Goal: Task Accomplishment & Management: Manage account settings

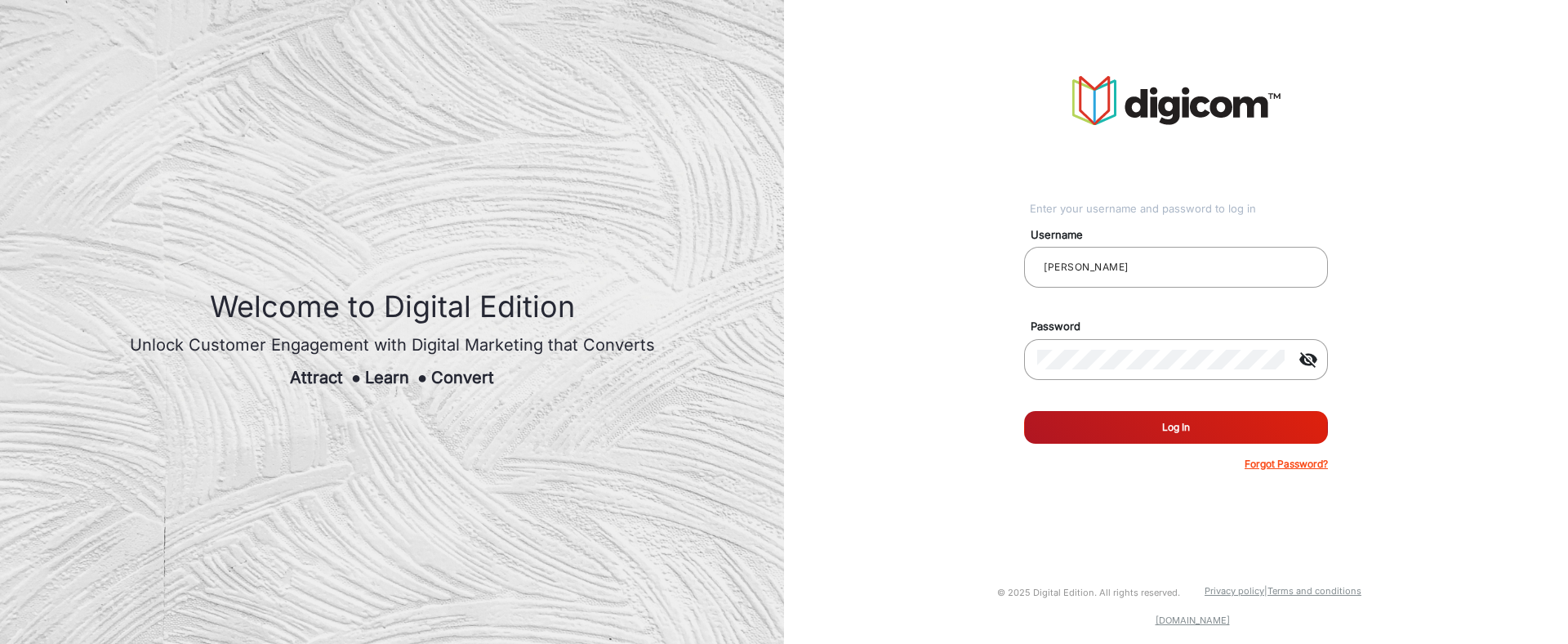
click at [1147, 429] on button "Log In" at bounding box center [1176, 427] width 304 height 33
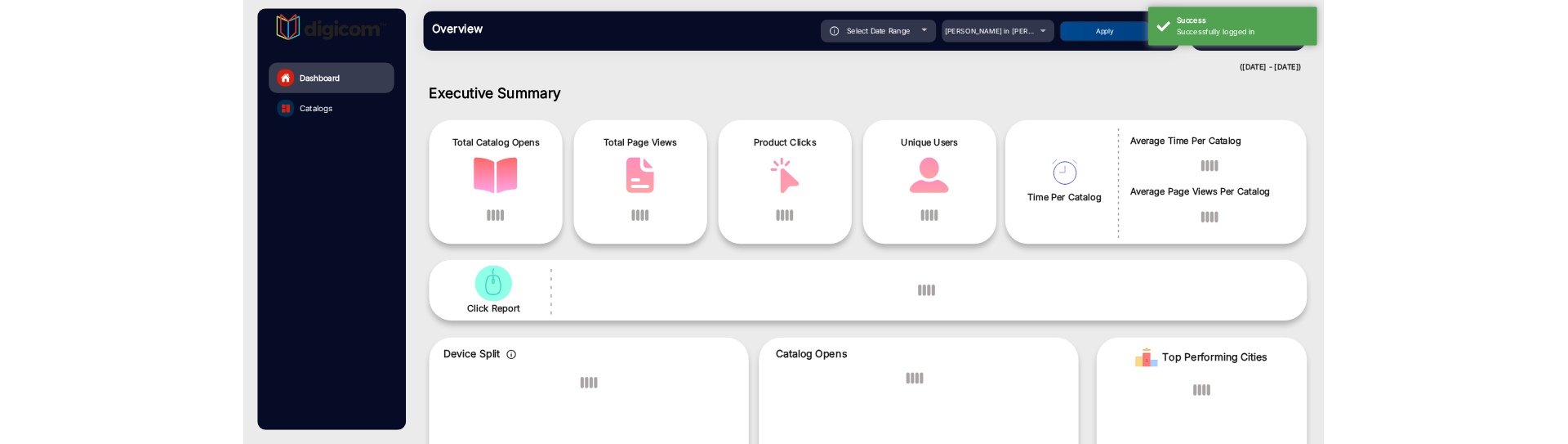
scroll to position [13, 0]
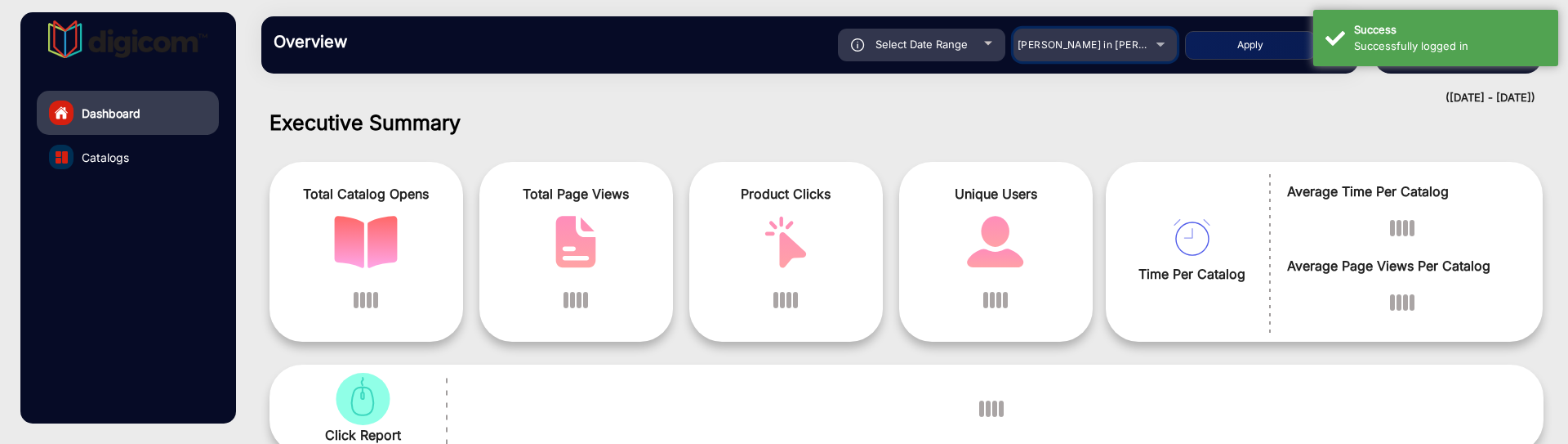
click at [1067, 46] on span "[PERSON_NAME] in [PERSON_NAME]" at bounding box center [1108, 45] width 181 height 13
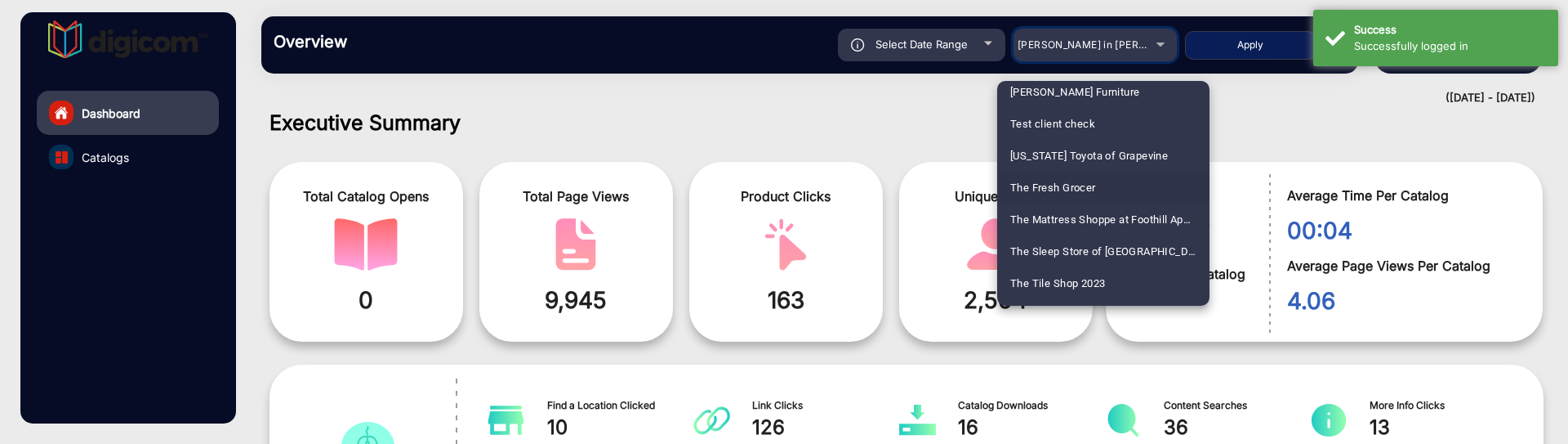
scroll to position [4035, 0]
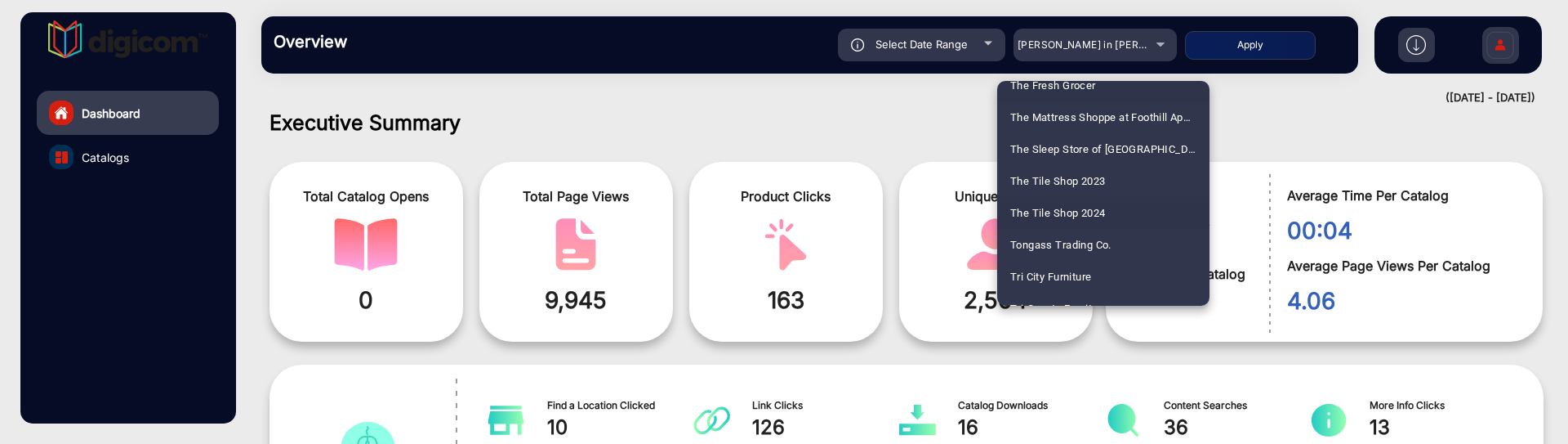
click at [1089, 206] on span "The Tile Shop 2024" at bounding box center [1058, 213] width 95 height 32
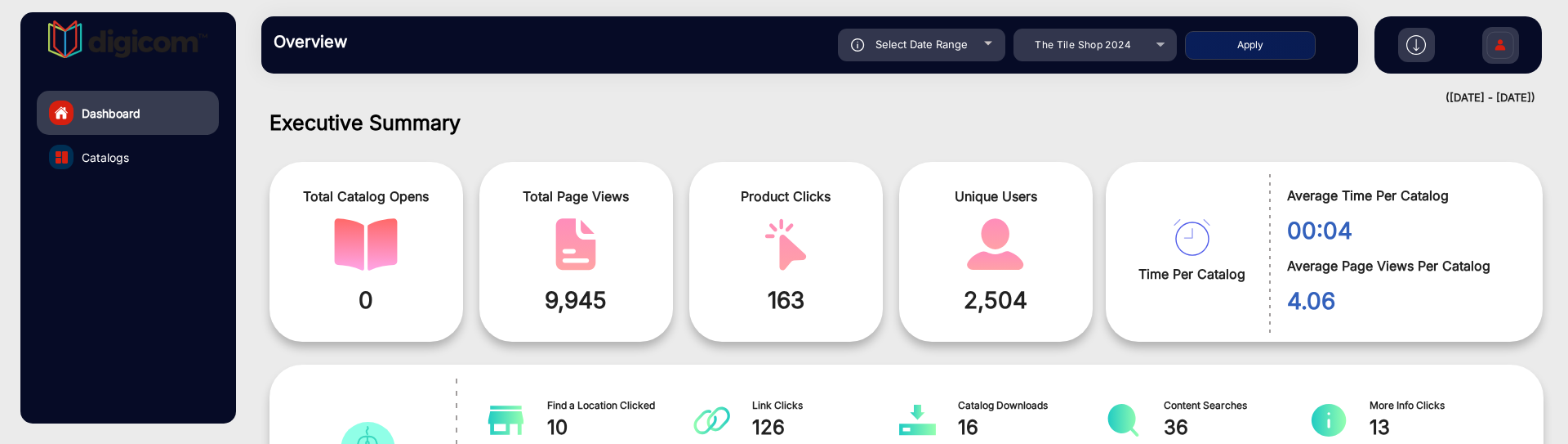
click at [1259, 42] on button "Apply" at bounding box center [1250, 46] width 131 height 29
type input "[DATE]"
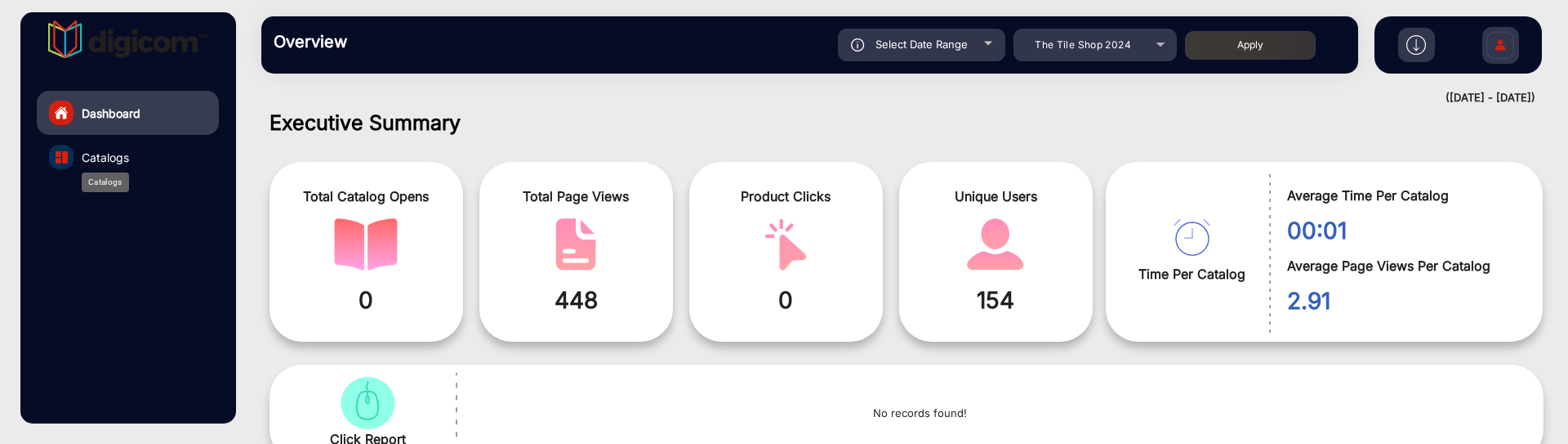
click at [102, 154] on span "Catalogs" at bounding box center [105, 157] width 47 height 17
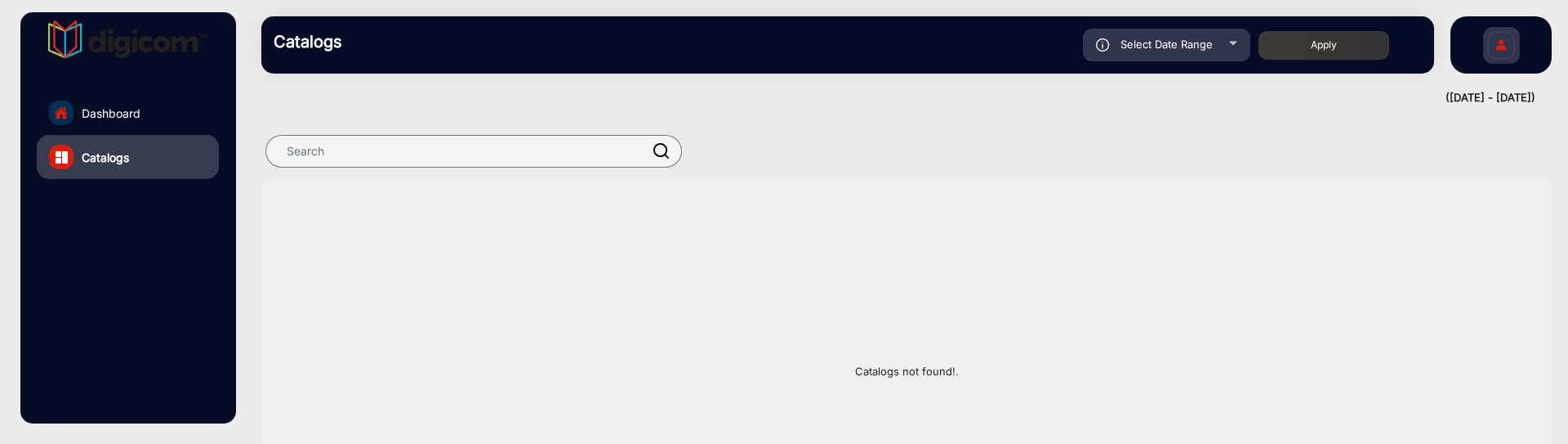
click at [115, 101] on link "Dashboard" at bounding box center [128, 112] width 182 height 44
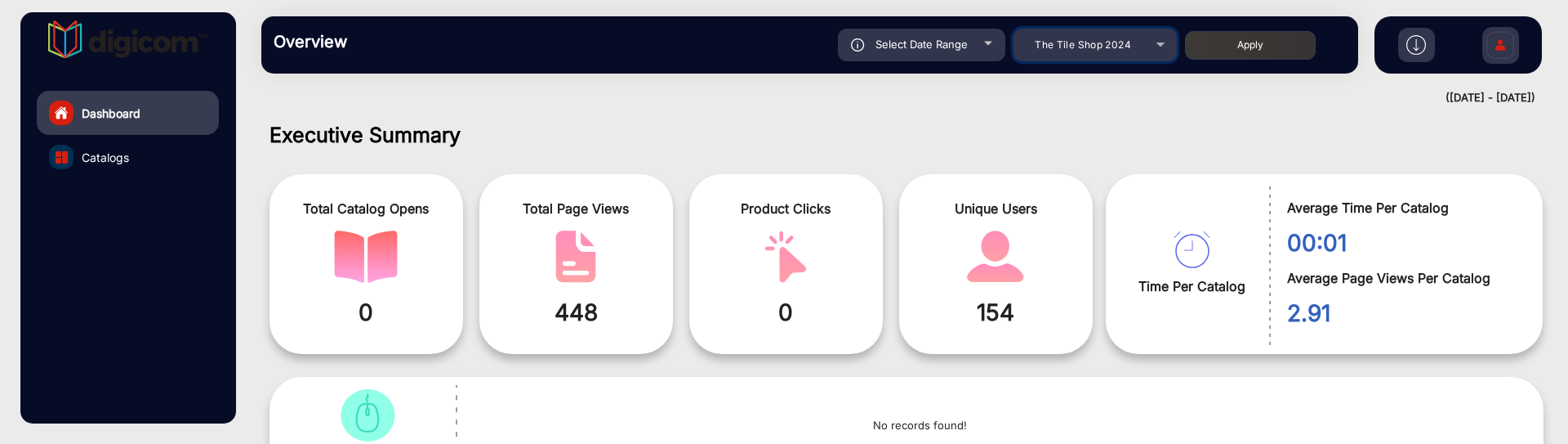
click at [1069, 54] on div "The Tile Shop 2024" at bounding box center [1083, 45] width 131 height 20
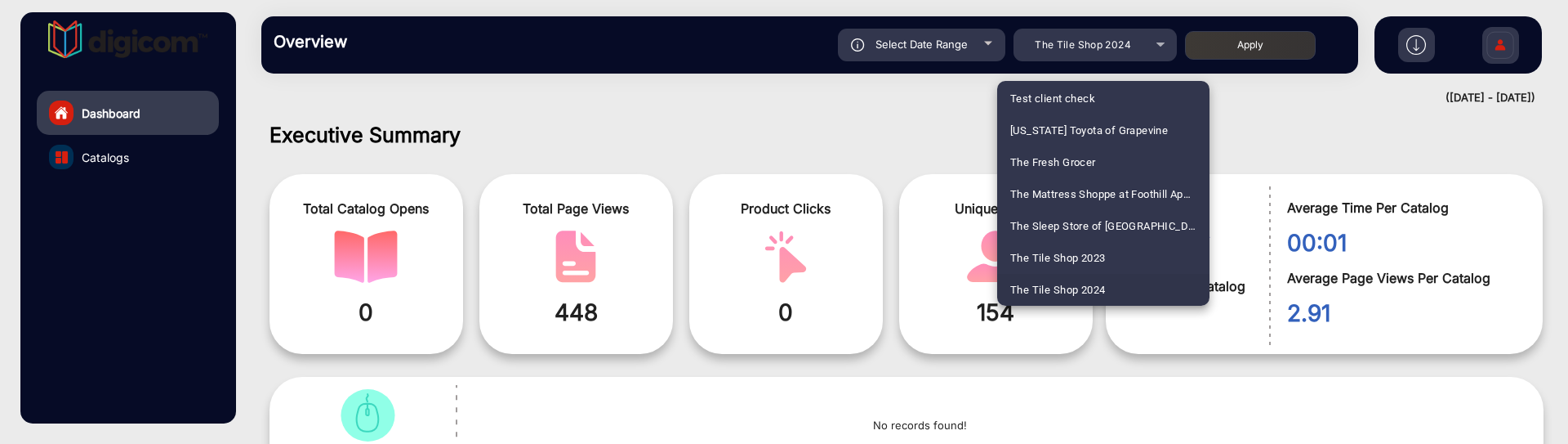
click at [1069, 54] on div at bounding box center [784, 222] width 1568 height 444
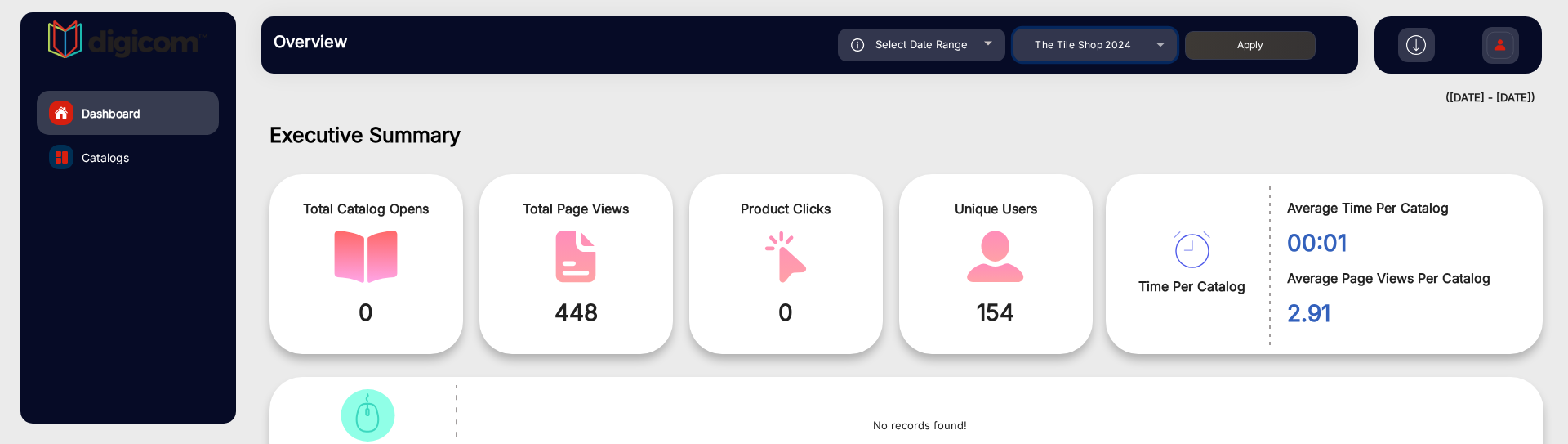
click at [1071, 51] on div "The Tile Shop 2024" at bounding box center [1083, 45] width 131 height 20
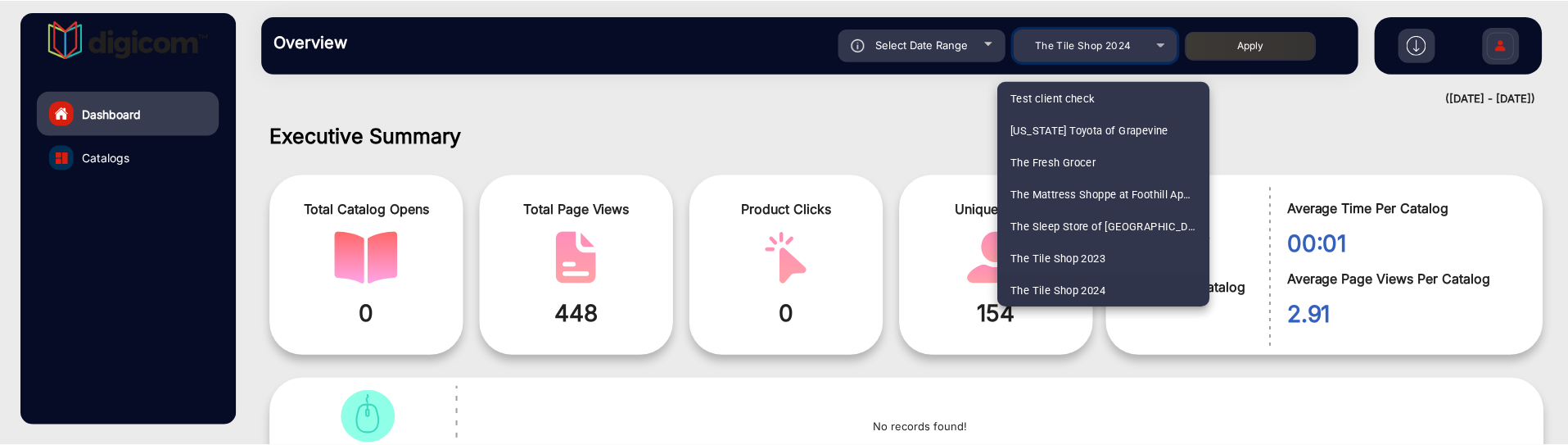
scroll to position [3713, 0]
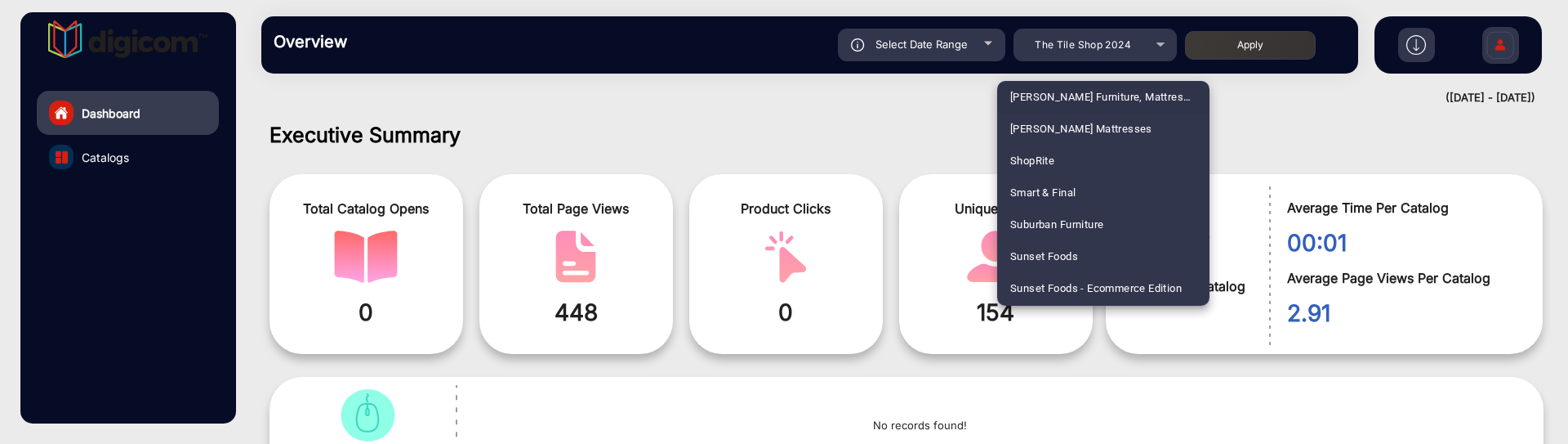
click at [928, 119] on div at bounding box center [784, 222] width 1568 height 444
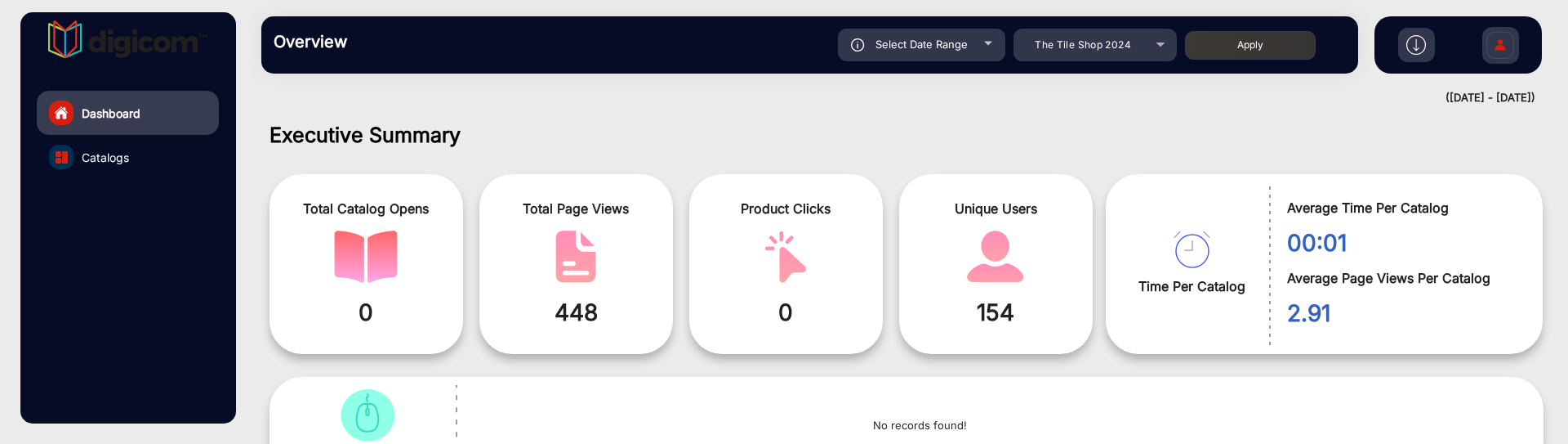
click at [1513, 57] on img at bounding box center [1500, 47] width 34 height 57
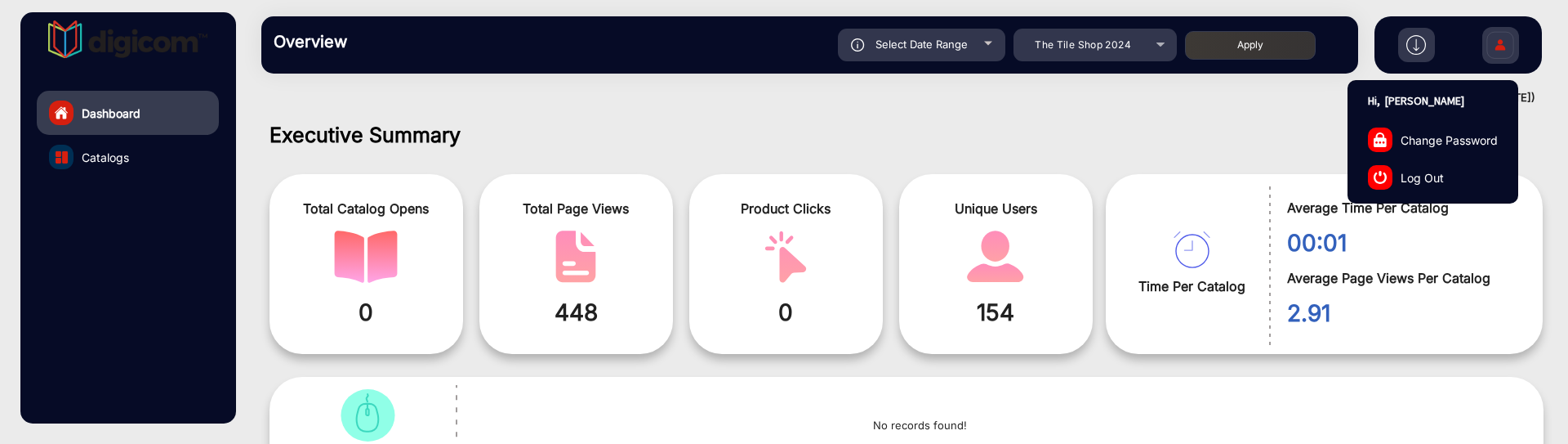
click at [1457, 182] on link "Log Out" at bounding box center [1433, 177] width 169 height 38
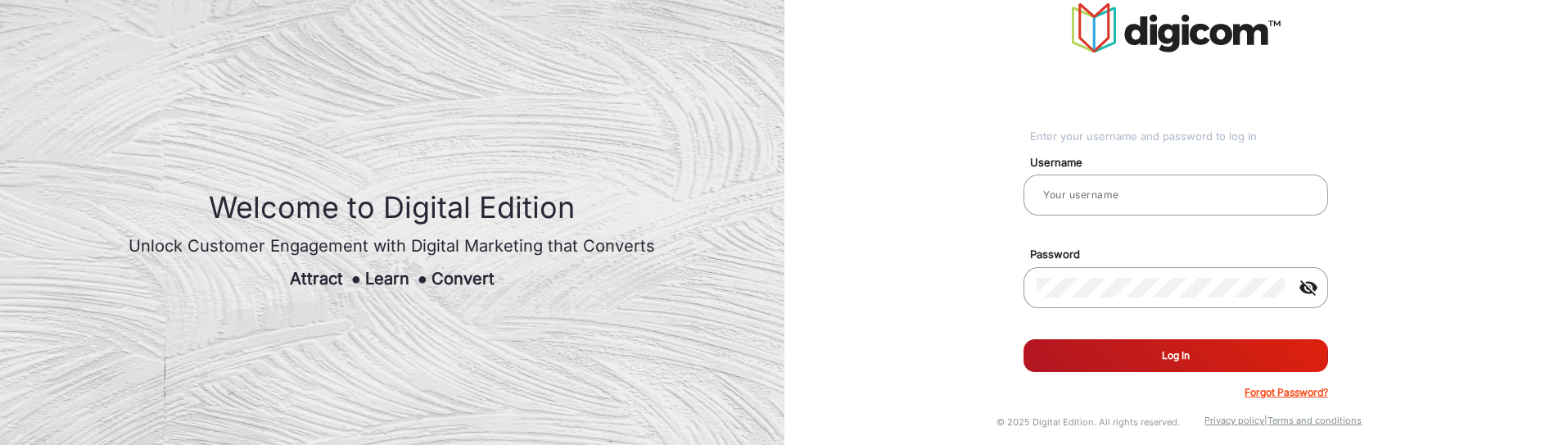
type input "[PERSON_NAME]"
click at [1174, 352] on button "Log In" at bounding box center [1176, 355] width 305 height 33
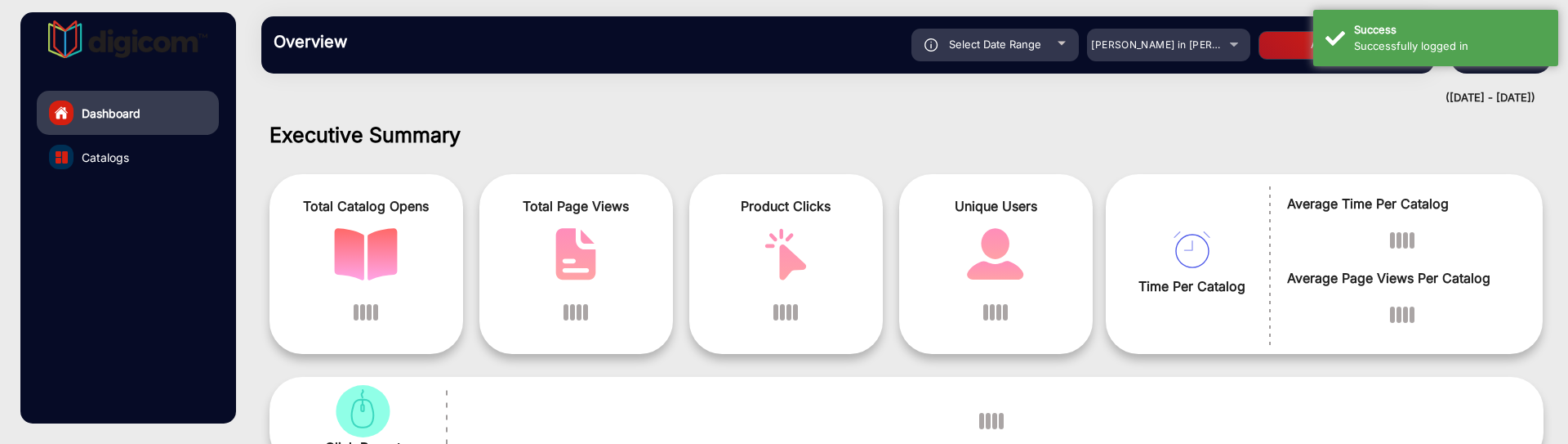
scroll to position [13, 0]
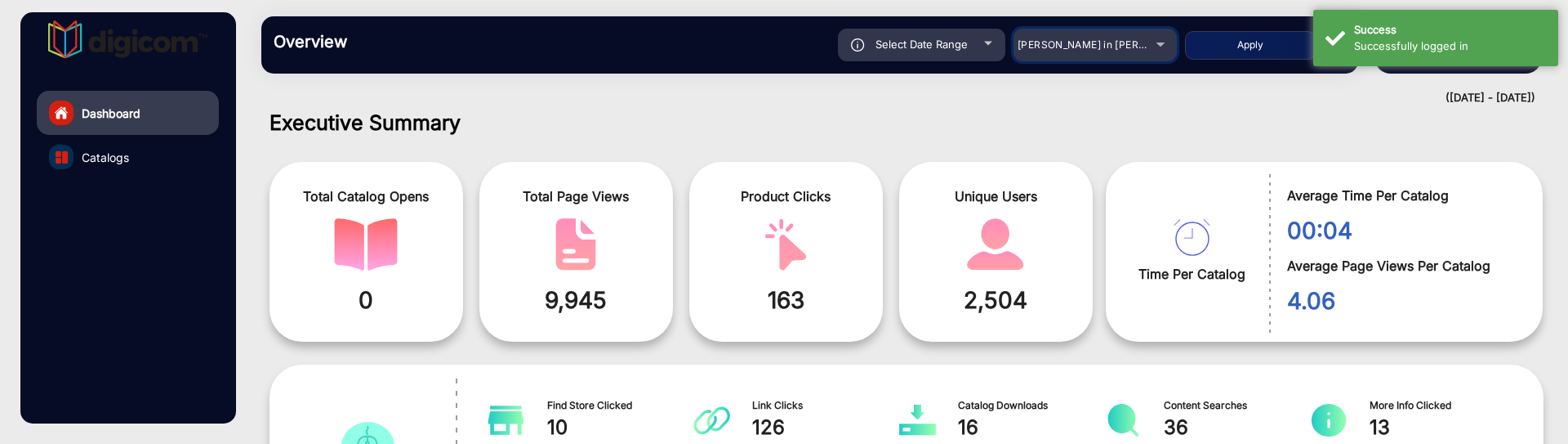
click at [1075, 52] on div "[PERSON_NAME] in [PERSON_NAME]" at bounding box center [1083, 45] width 131 height 20
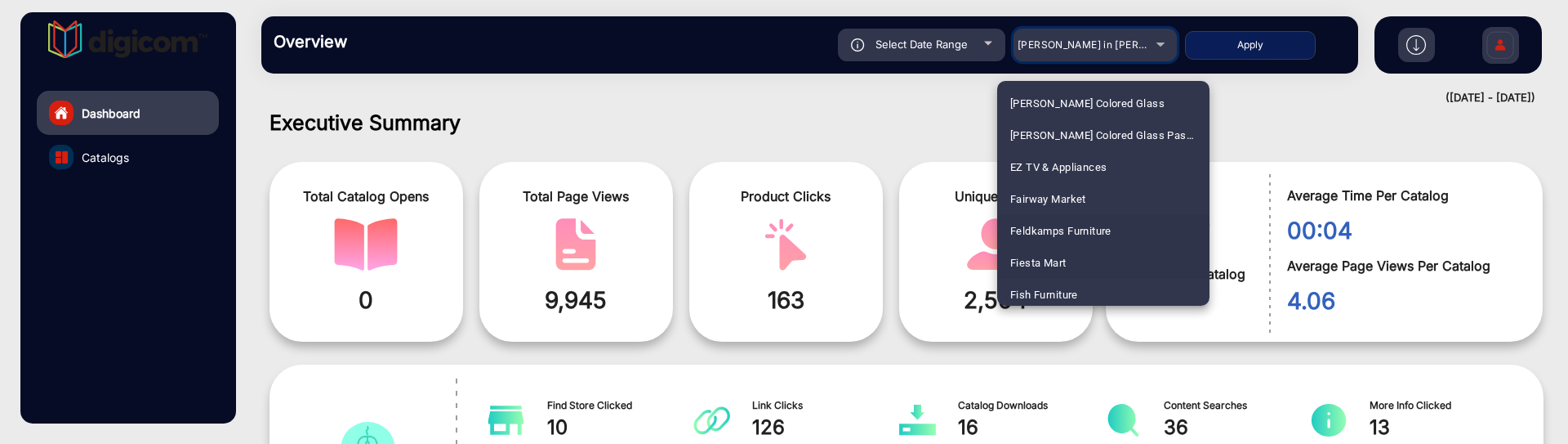
scroll to position [1951, 0]
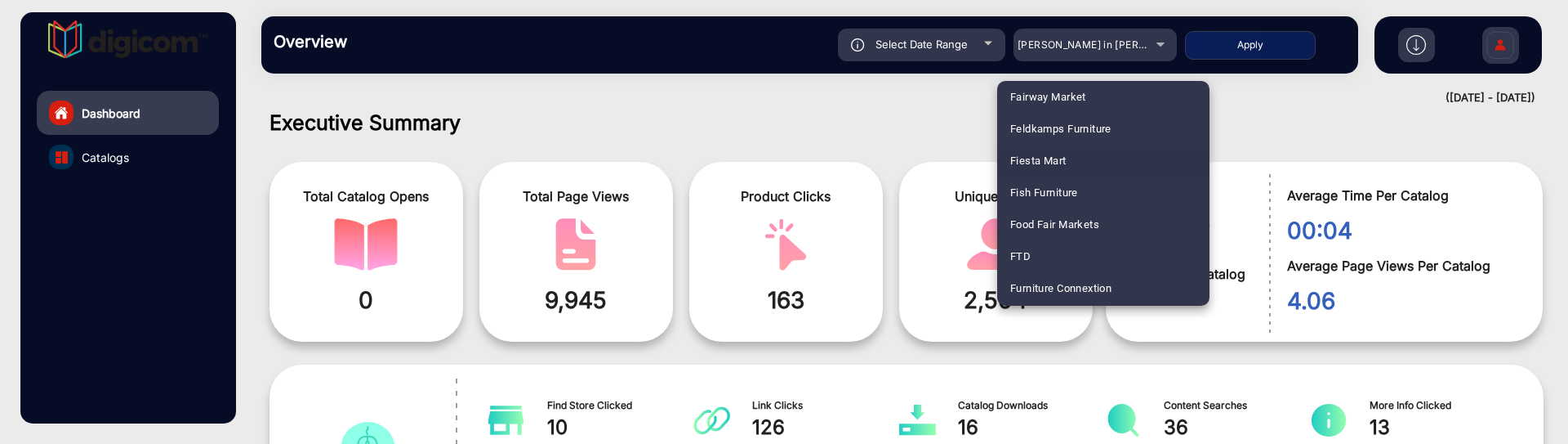
click at [905, 142] on div at bounding box center [784, 222] width 1568 height 444
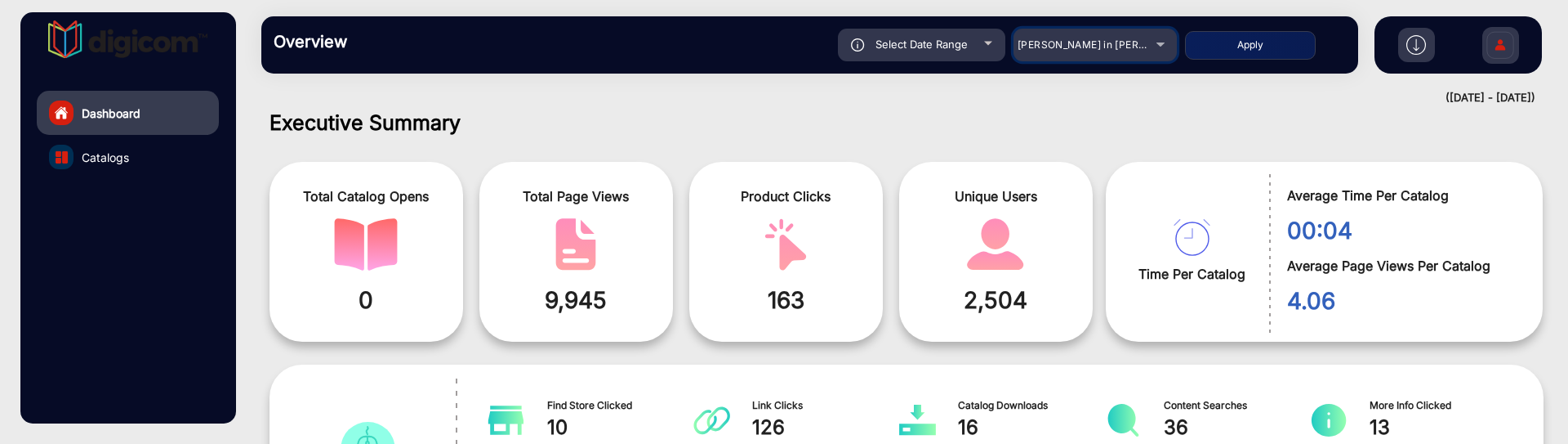
click at [1073, 51] on div "[PERSON_NAME] in [PERSON_NAME]" at bounding box center [1083, 45] width 131 height 20
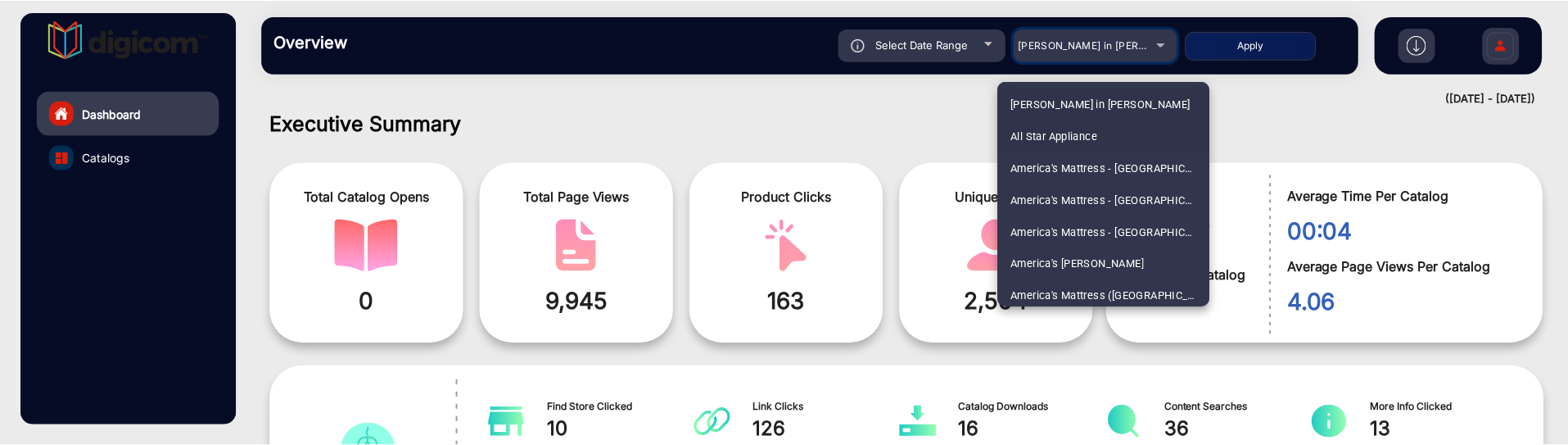
scroll to position [1762, 0]
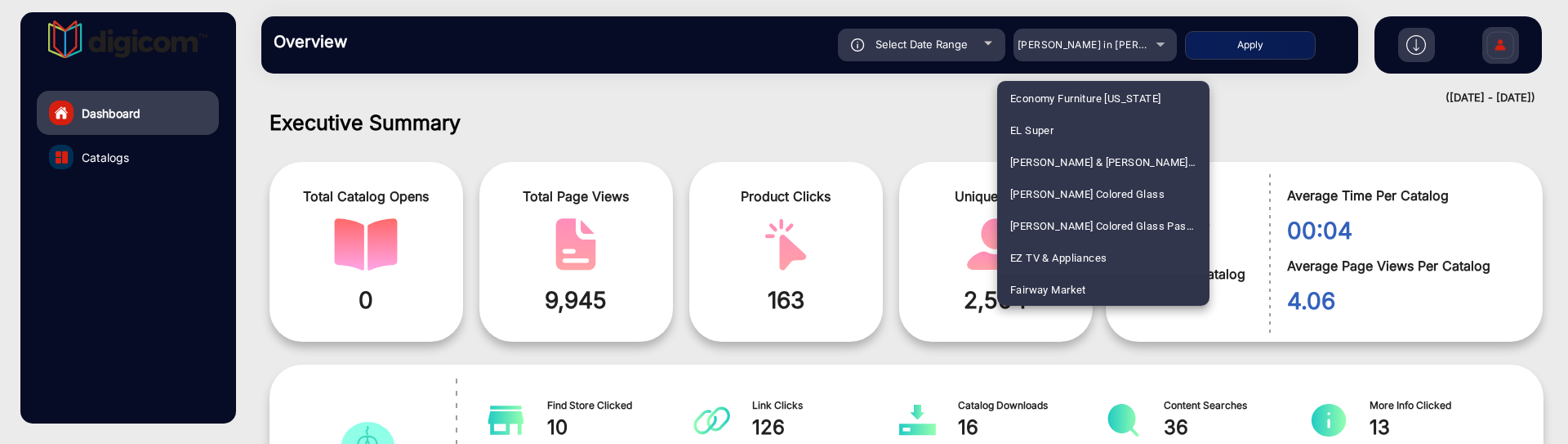
click at [805, 100] on div at bounding box center [784, 222] width 1568 height 444
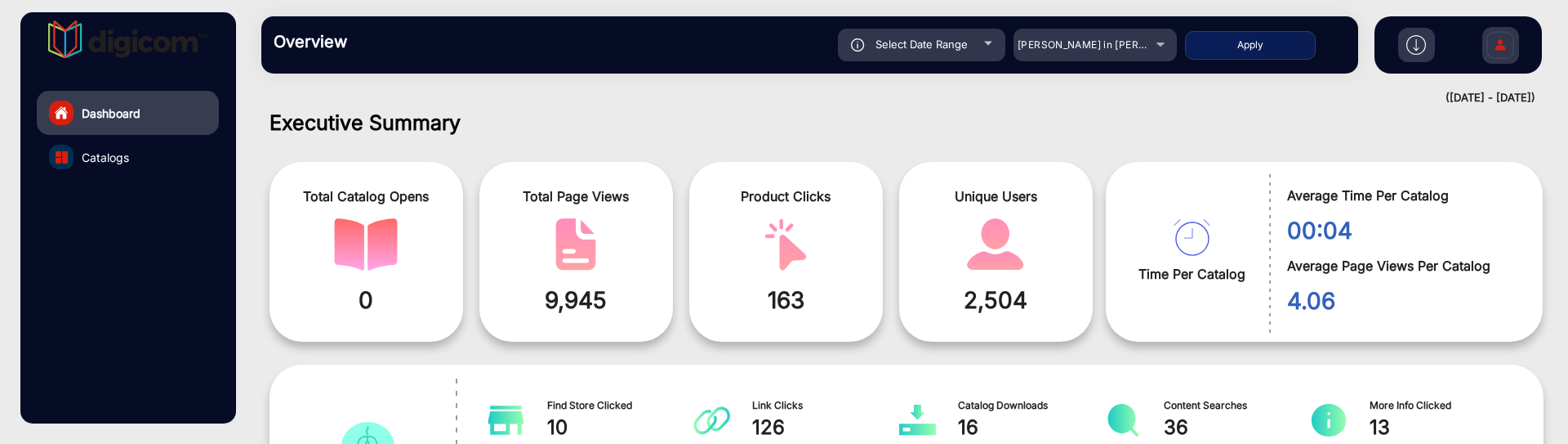
click at [1518, 38] on img at bounding box center [1500, 47] width 34 height 57
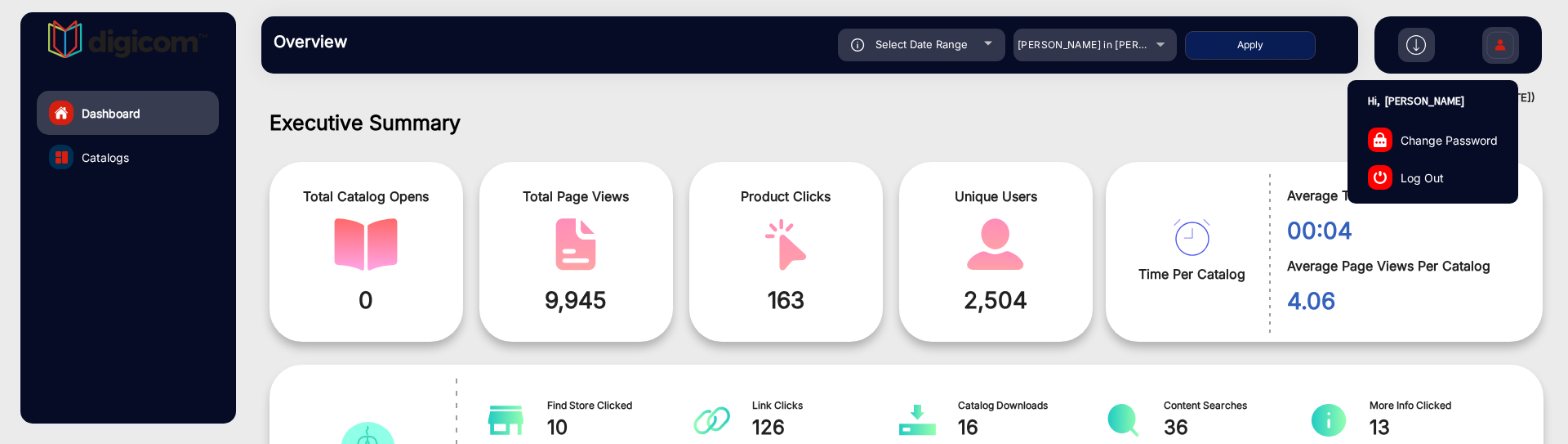
click at [1411, 162] on link "Log Out" at bounding box center [1433, 177] width 169 height 38
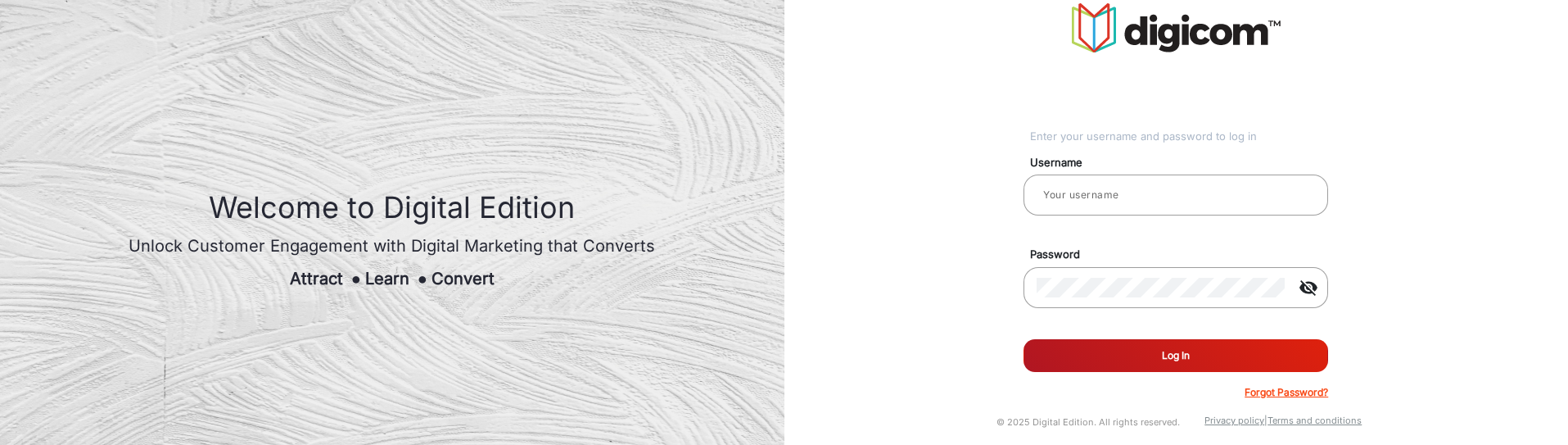
type input "[PERSON_NAME]"
click at [1079, 196] on input "[PERSON_NAME]" at bounding box center [1175, 195] width 279 height 20
type input "[PERSON_NAME]"
click at [1215, 362] on button "Log In" at bounding box center [1176, 355] width 305 height 33
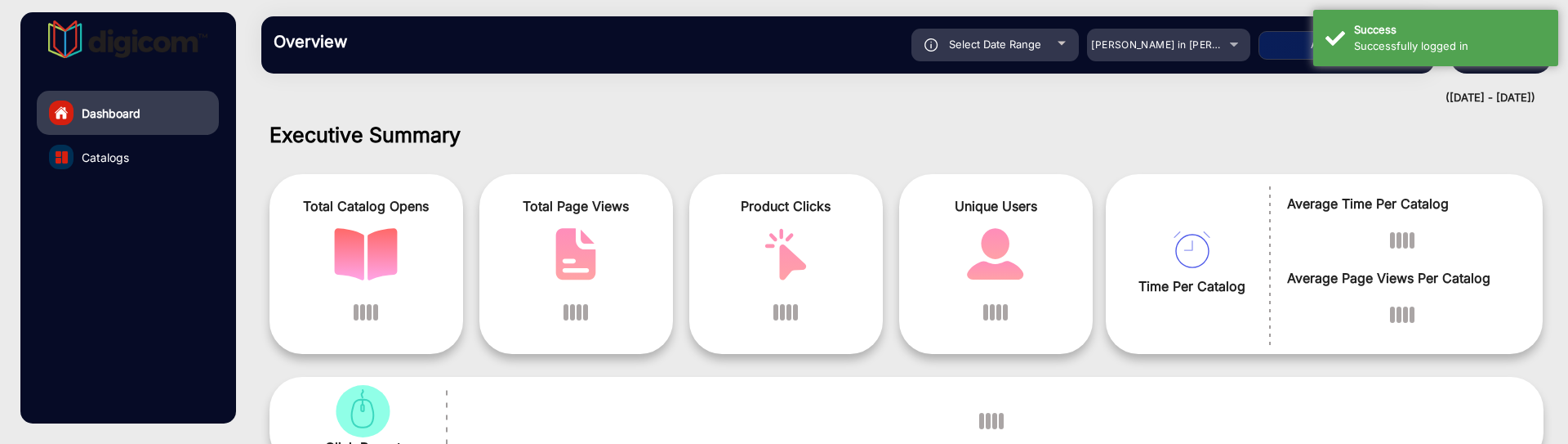
scroll to position [13, 0]
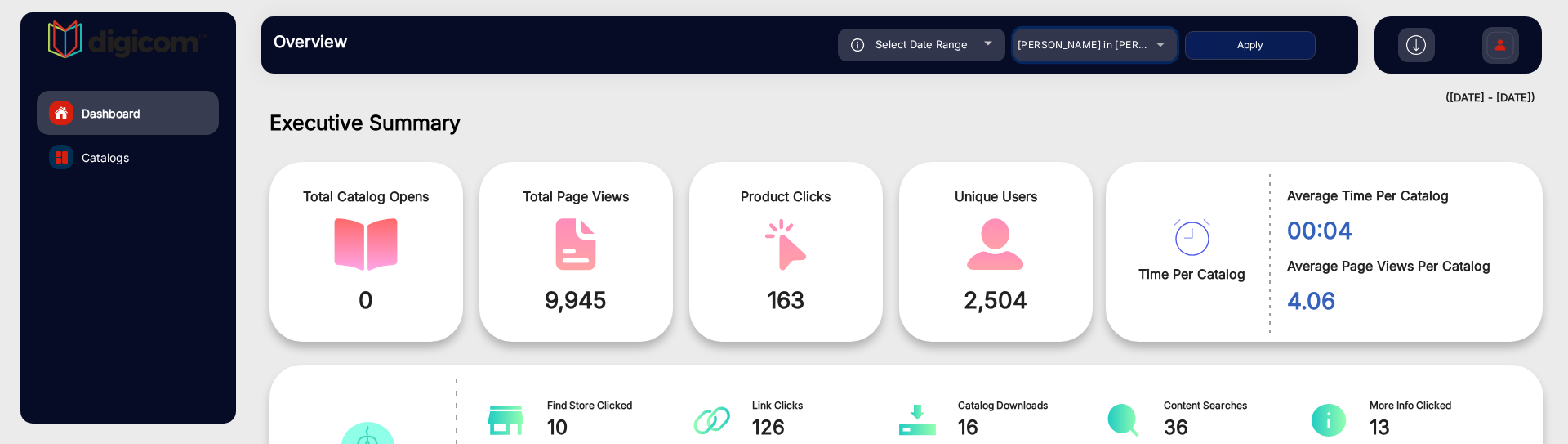
click at [1127, 43] on span "[PERSON_NAME] in [PERSON_NAME]" at bounding box center [1108, 45] width 181 height 13
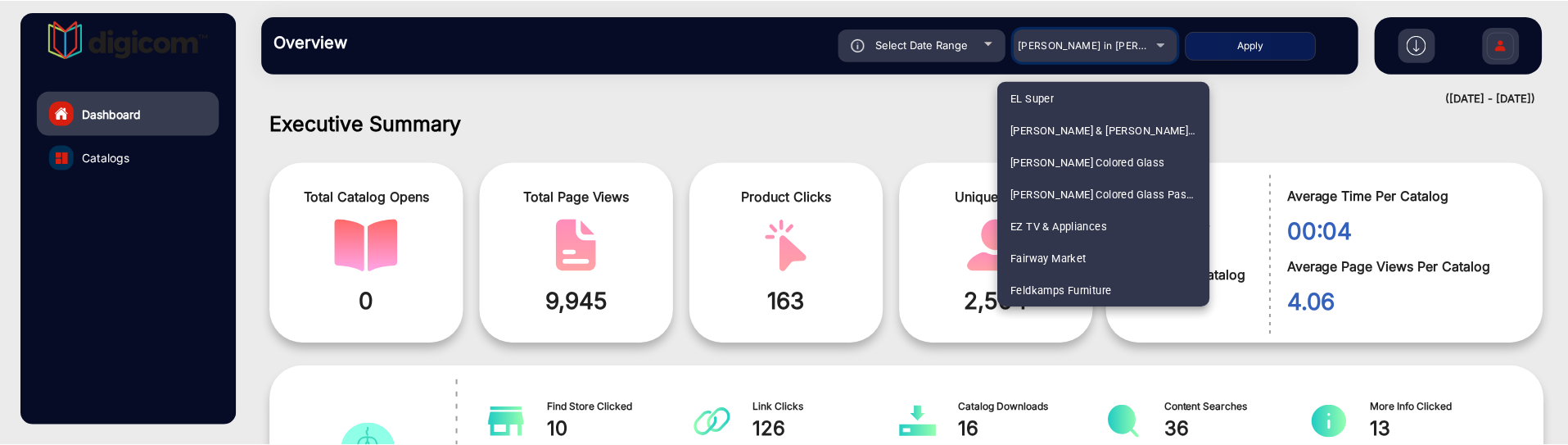
scroll to position [1827, 0]
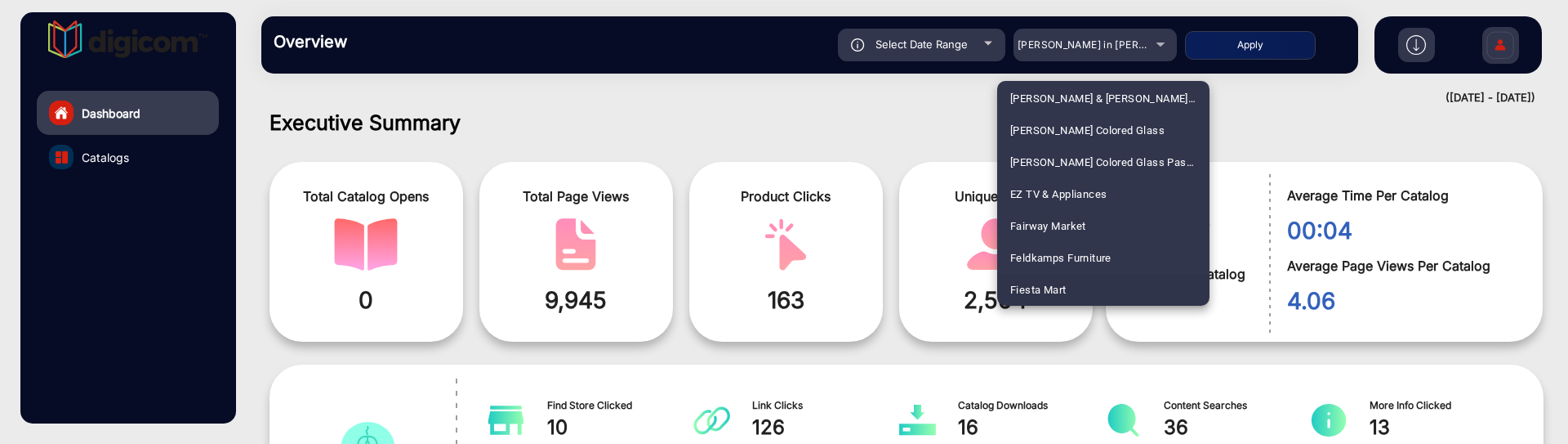
click at [1496, 49] on div at bounding box center [784, 222] width 1568 height 444
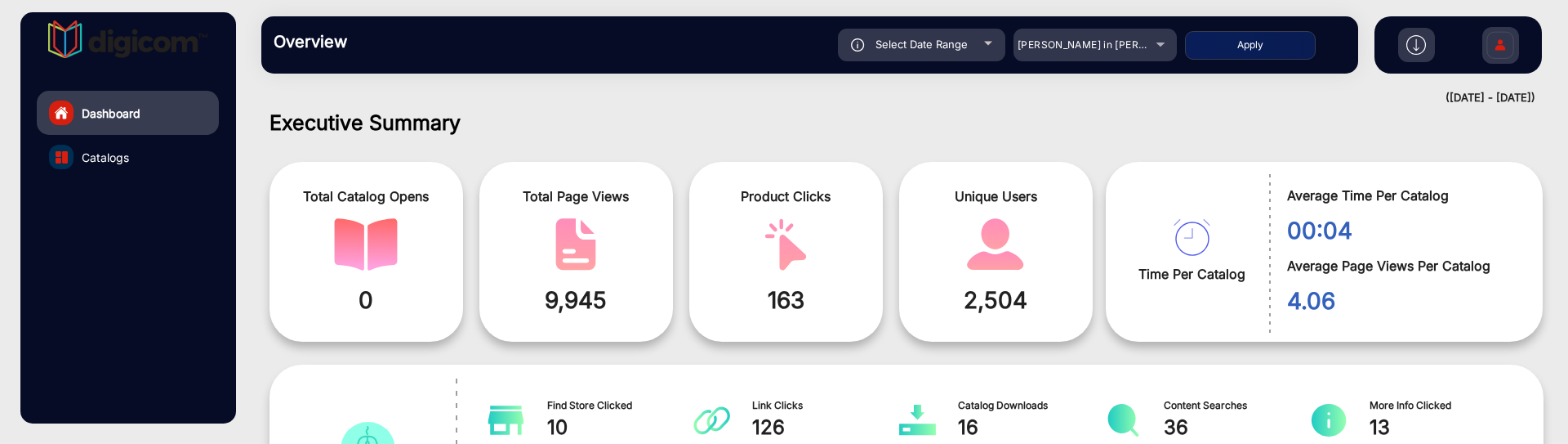
click at [1498, 54] on img at bounding box center [1500, 47] width 34 height 57
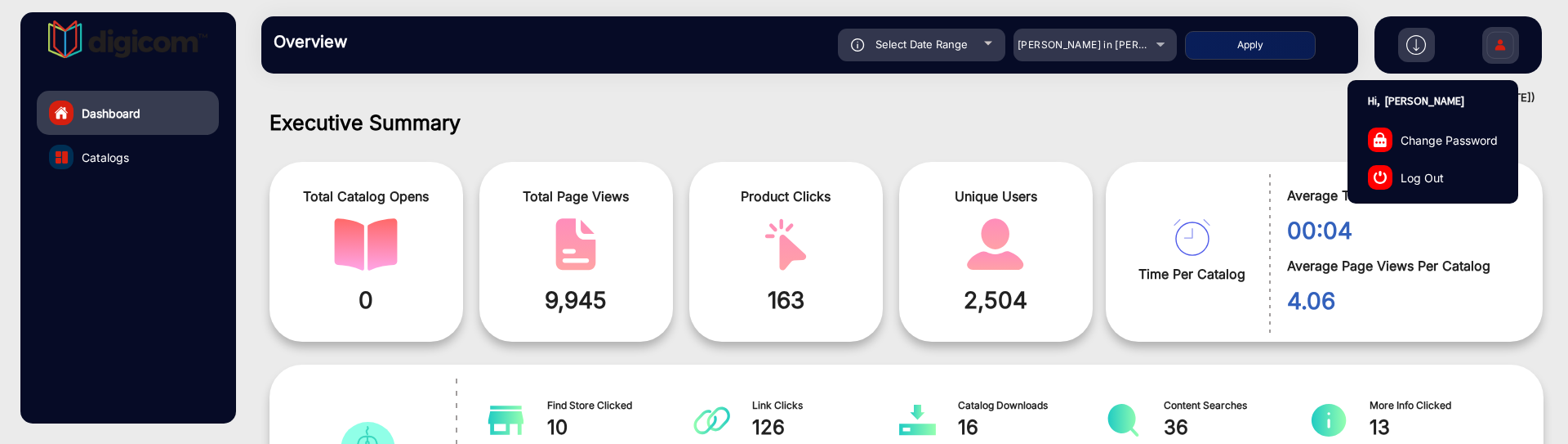
click at [1388, 187] on div at bounding box center [1380, 176] width 24 height 24
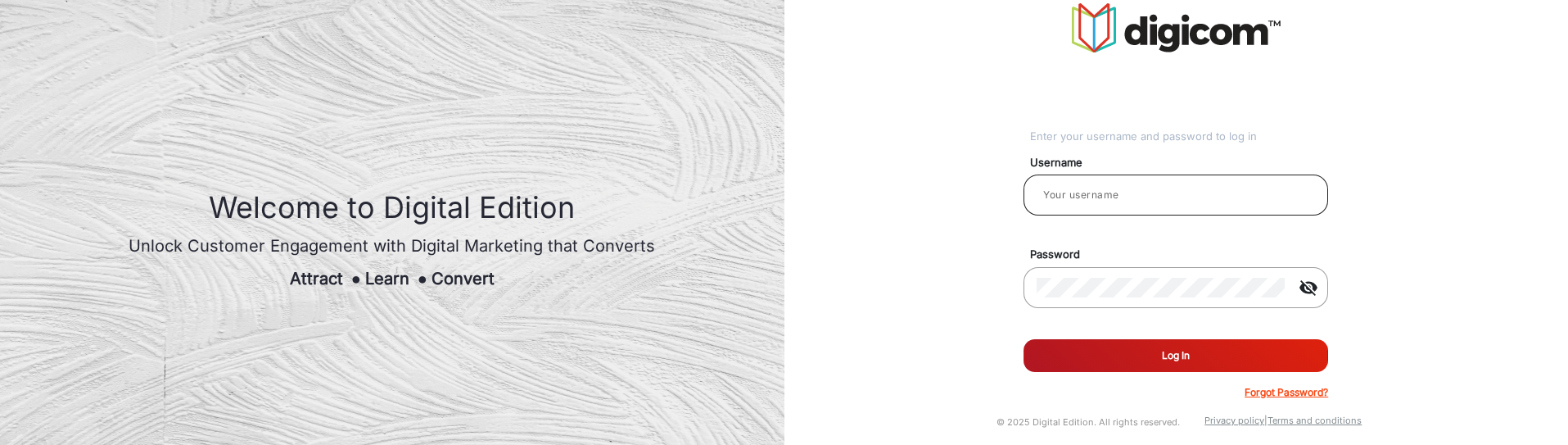
type input "[PERSON_NAME]"
